Goal: Information Seeking & Learning: Compare options

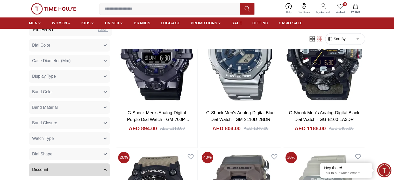
scroll to position [98, 0]
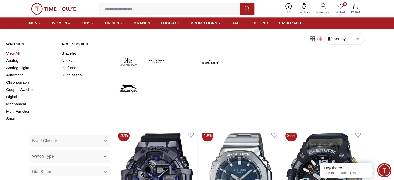
click at [14, 53] on link "View All" at bounding box center [30, 53] width 49 height 7
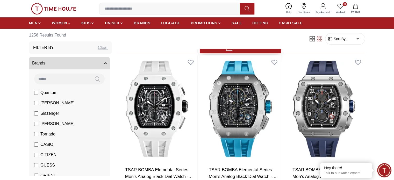
scroll to position [181, 0]
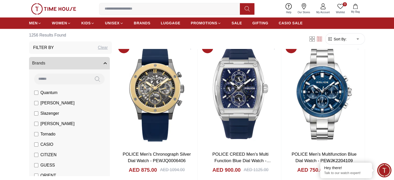
scroll to position [958, 0]
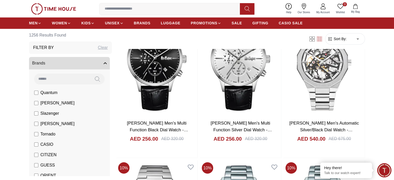
scroll to position [2795, 0]
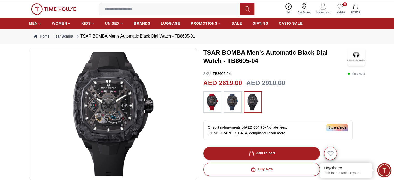
scroll to position [26, 0]
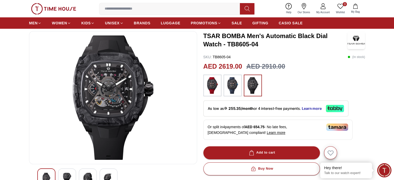
click at [233, 92] on img at bounding box center [232, 85] width 13 height 17
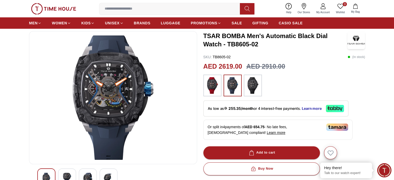
click at [252, 86] on img at bounding box center [252, 85] width 13 height 17
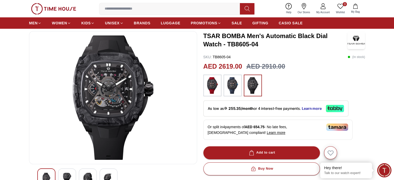
click at [113, 71] on img at bounding box center [112, 97] width 159 height 124
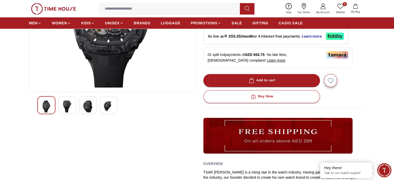
scroll to position [104, 0]
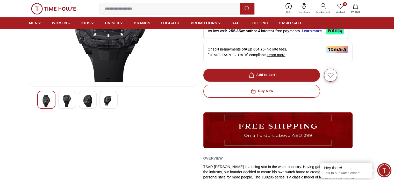
click at [84, 103] on img at bounding box center [87, 101] width 9 height 12
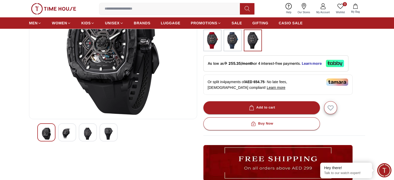
scroll to position [52, 0]
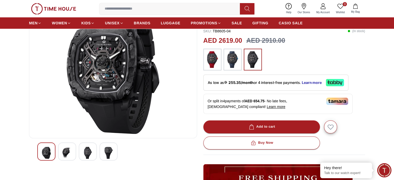
click at [71, 155] on img at bounding box center [66, 153] width 9 height 12
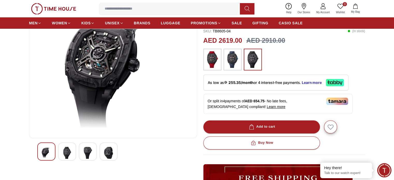
click at [58, 155] on div at bounding box center [67, 151] width 18 height 18
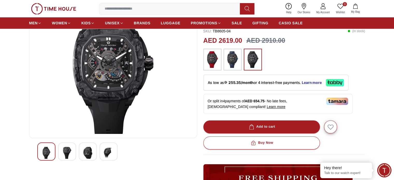
click at [230, 62] on img at bounding box center [232, 59] width 13 height 17
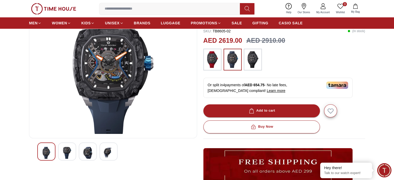
scroll to position [26, 0]
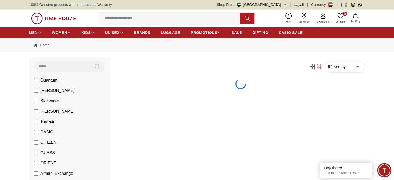
scroll to position [52, 0]
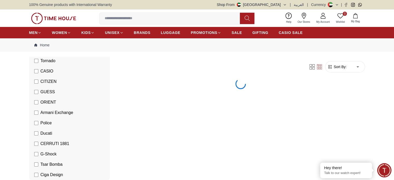
scroll to position [104, 0]
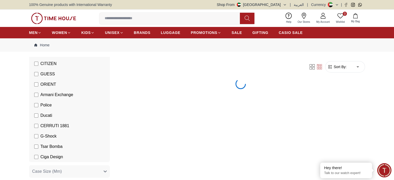
scroll to position [129, 0]
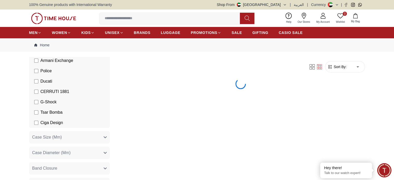
scroll to position [155, 0]
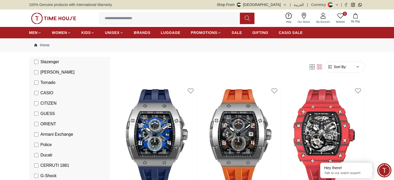
scroll to position [78, 0]
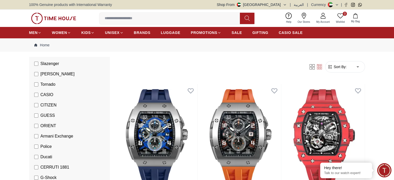
click at [39, 137] on label "Armani Exchange" at bounding box center [53, 136] width 39 height 6
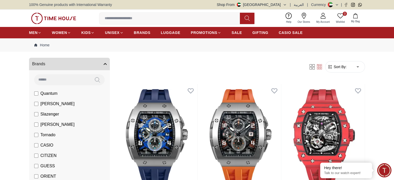
scroll to position [26, 0]
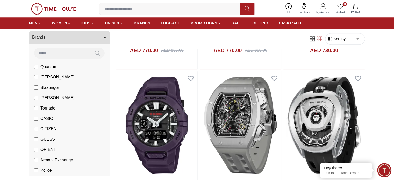
scroll to position [569, 0]
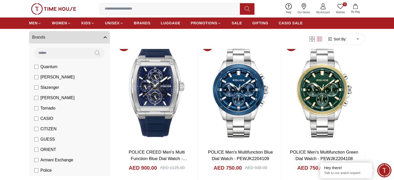
scroll to position [958, 0]
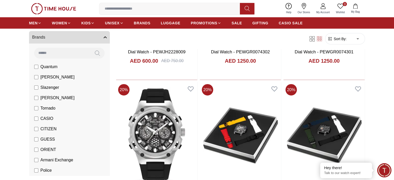
scroll to position [1216, 0]
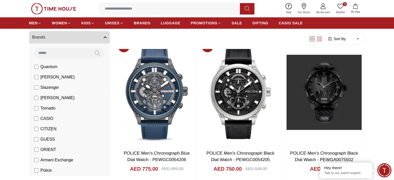
scroll to position [1863, 0]
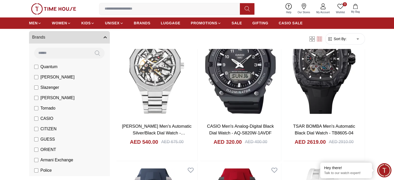
scroll to position [2795, 0]
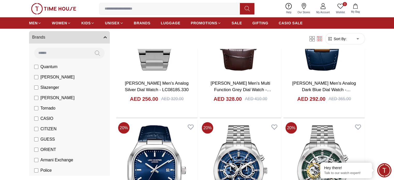
scroll to position [3442, 0]
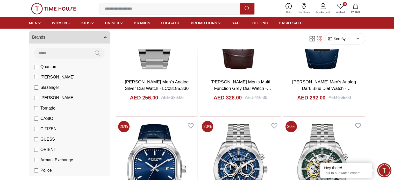
click at [111, 11] on input at bounding box center [171, 9] width 144 height 10
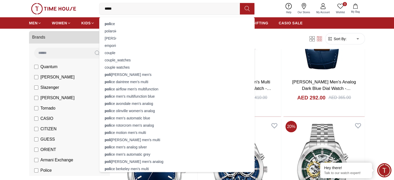
type input "******"
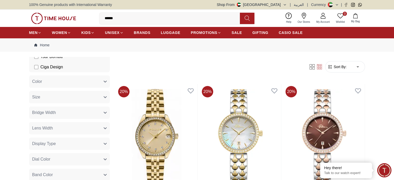
click at [112, 15] on input "******" at bounding box center [171, 18] width 144 height 10
click at [117, 16] on input "******" at bounding box center [171, 18] width 144 height 10
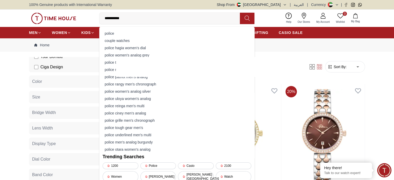
type input "**********"
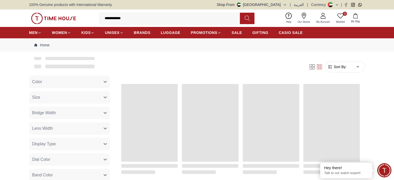
scroll to position [209, 0]
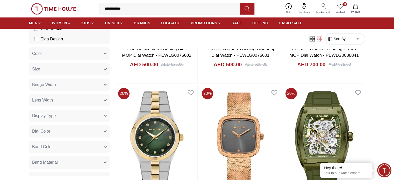
scroll to position [755, 0]
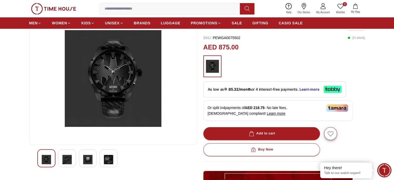
scroll to position [52, 0]
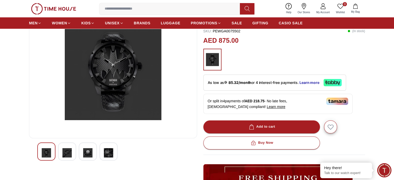
click at [126, 73] on img at bounding box center [112, 72] width 159 height 124
click at [71, 156] on img at bounding box center [66, 153] width 9 height 12
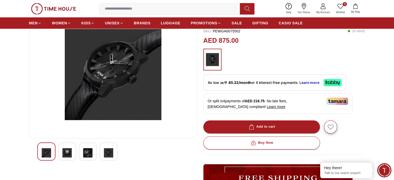
click at [82, 153] on div at bounding box center [88, 151] width 18 height 18
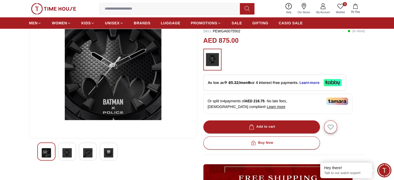
click at [97, 152] on div at bounding box center [88, 151] width 18 height 18
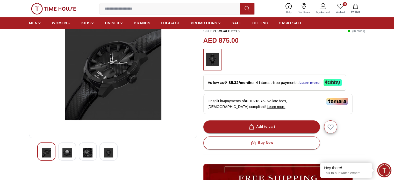
click at [107, 150] on img at bounding box center [108, 153] width 9 height 12
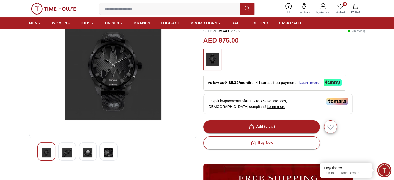
click at [96, 152] on div at bounding box center [88, 151] width 18 height 18
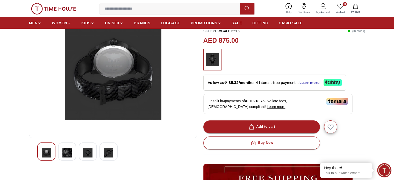
click at [88, 154] on img at bounding box center [87, 153] width 9 height 12
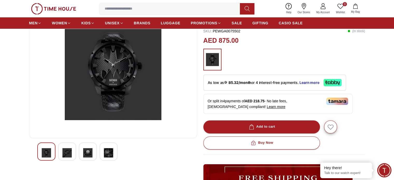
click at [71, 155] on img at bounding box center [66, 153] width 9 height 12
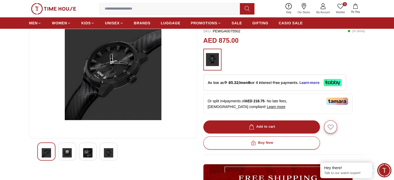
click at [55, 156] on div at bounding box center [112, 151] width 151 height 18
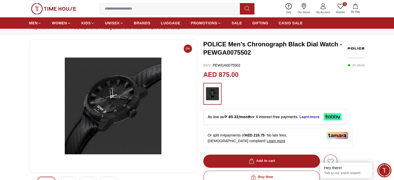
scroll to position [0, 0]
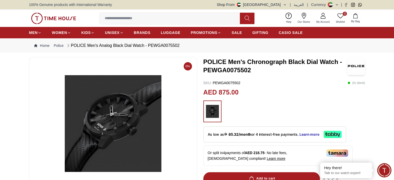
click at [58, 12] on div "0 Wishlist My Bag Help Our Stores My Account 0 Wishlist My Bag" at bounding box center [197, 18] width 336 height 17
